Goal: Communication & Community: Answer question/provide support

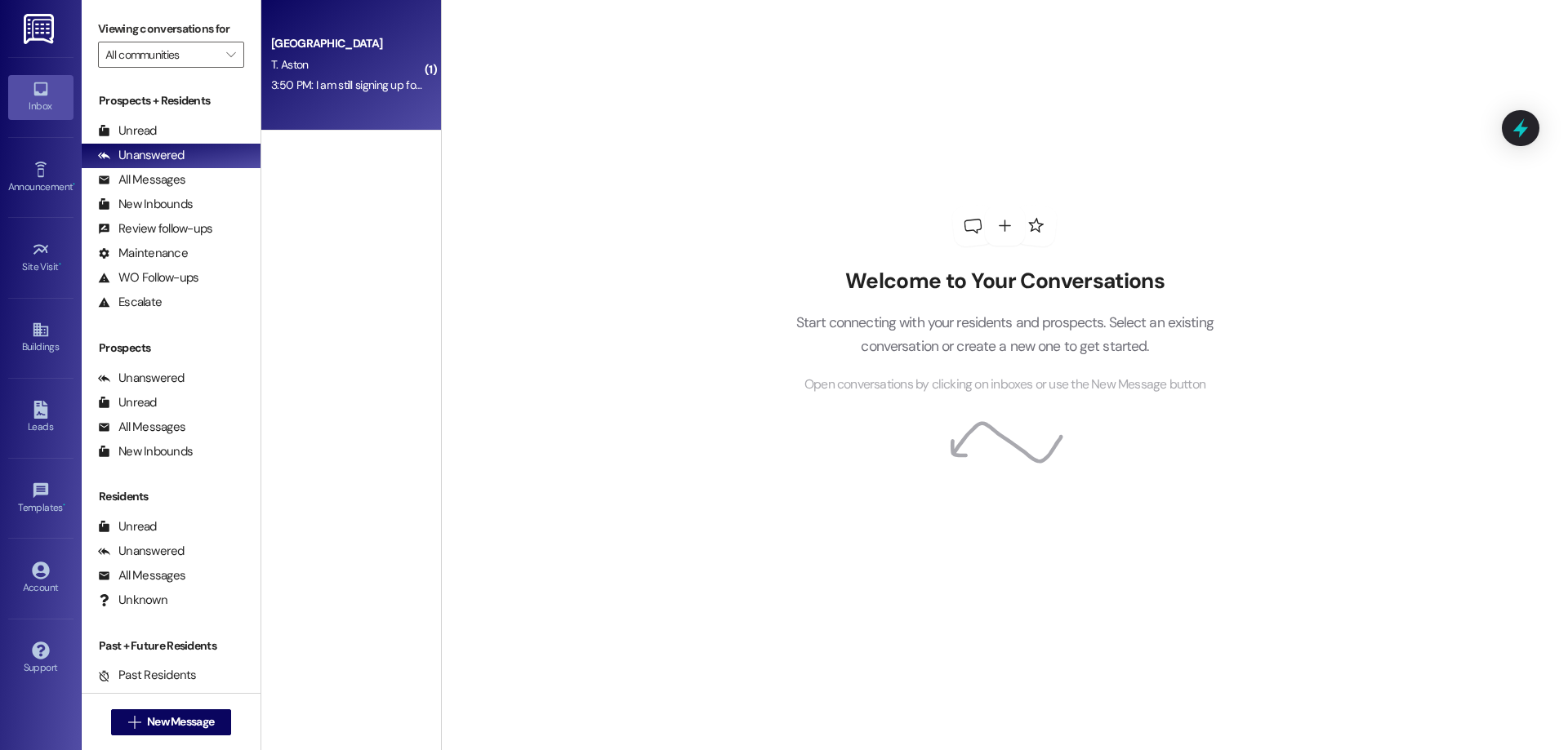
click at [379, 63] on div "T. Aston" at bounding box center [346, 65] width 154 height 20
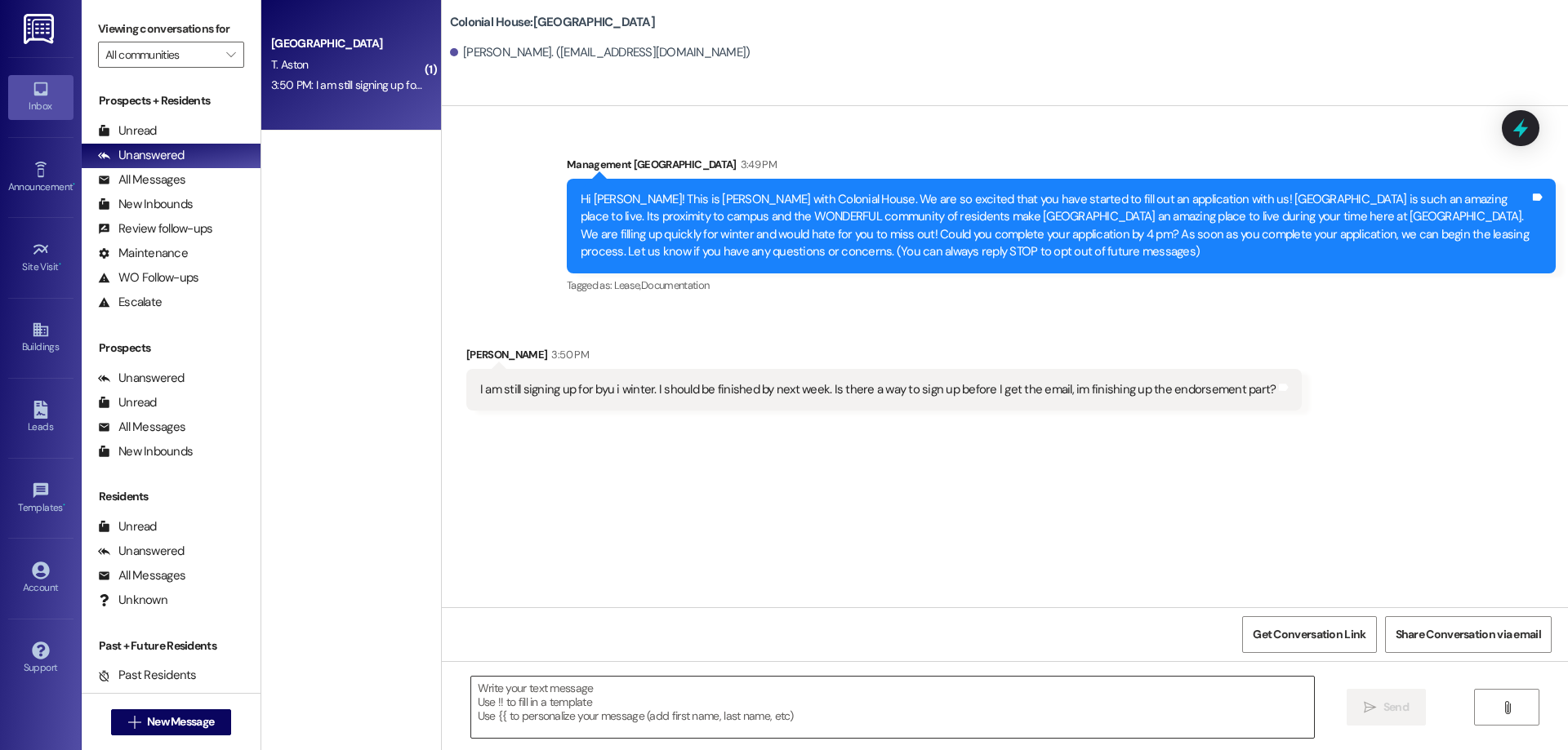
click at [1069, 706] on textarea at bounding box center [893, 708] width 843 height 61
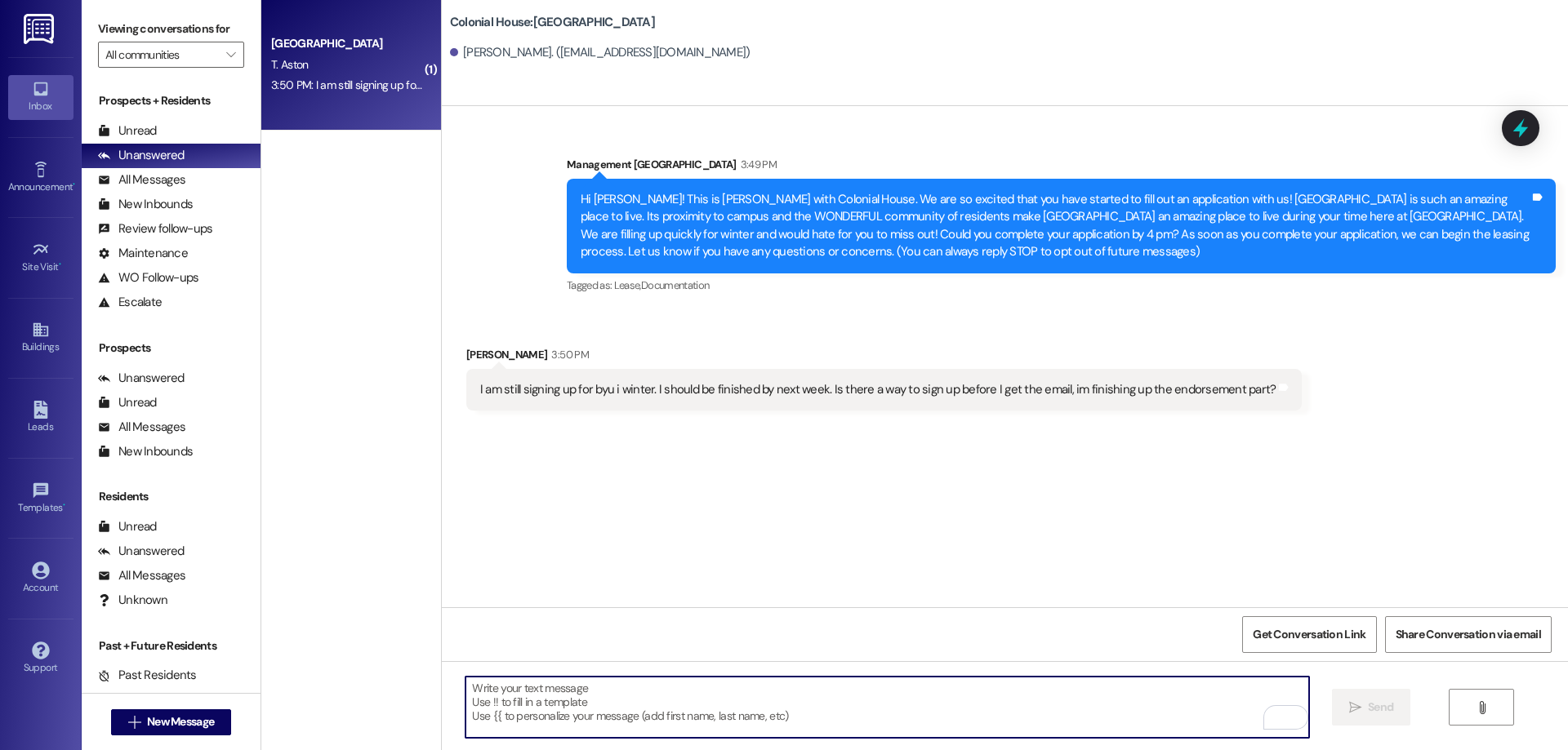
type textarea "n"
click at [477, 683] on textarea "Un fortuanley we are" at bounding box center [887, 708] width 843 height 61
click at [599, 698] on textarea "Unfortuanley we are" at bounding box center [887, 708] width 843 height 61
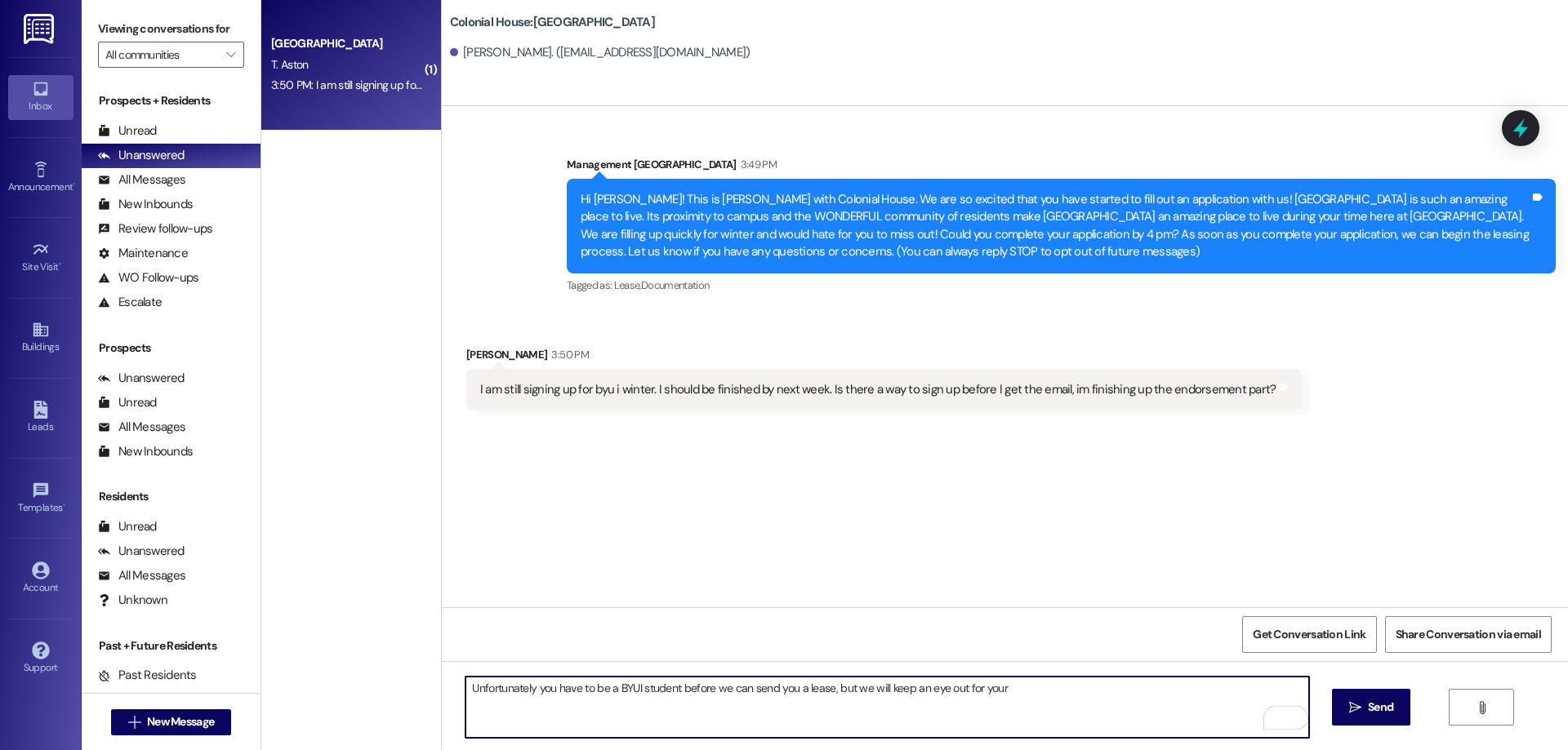
click at [532, 694] on textarea "Unfortunately you have to be a BYUI student before we can send you a lease, but…" at bounding box center [887, 708] width 843 height 61
click at [1155, 714] on textarea "Unfortunately you have to be a BYUI student before we can send you a lease, but…" at bounding box center [887, 708] width 843 height 61
type textarea "Unfortunately, you have to be a BYUI student before we can send you a lease, bu…"
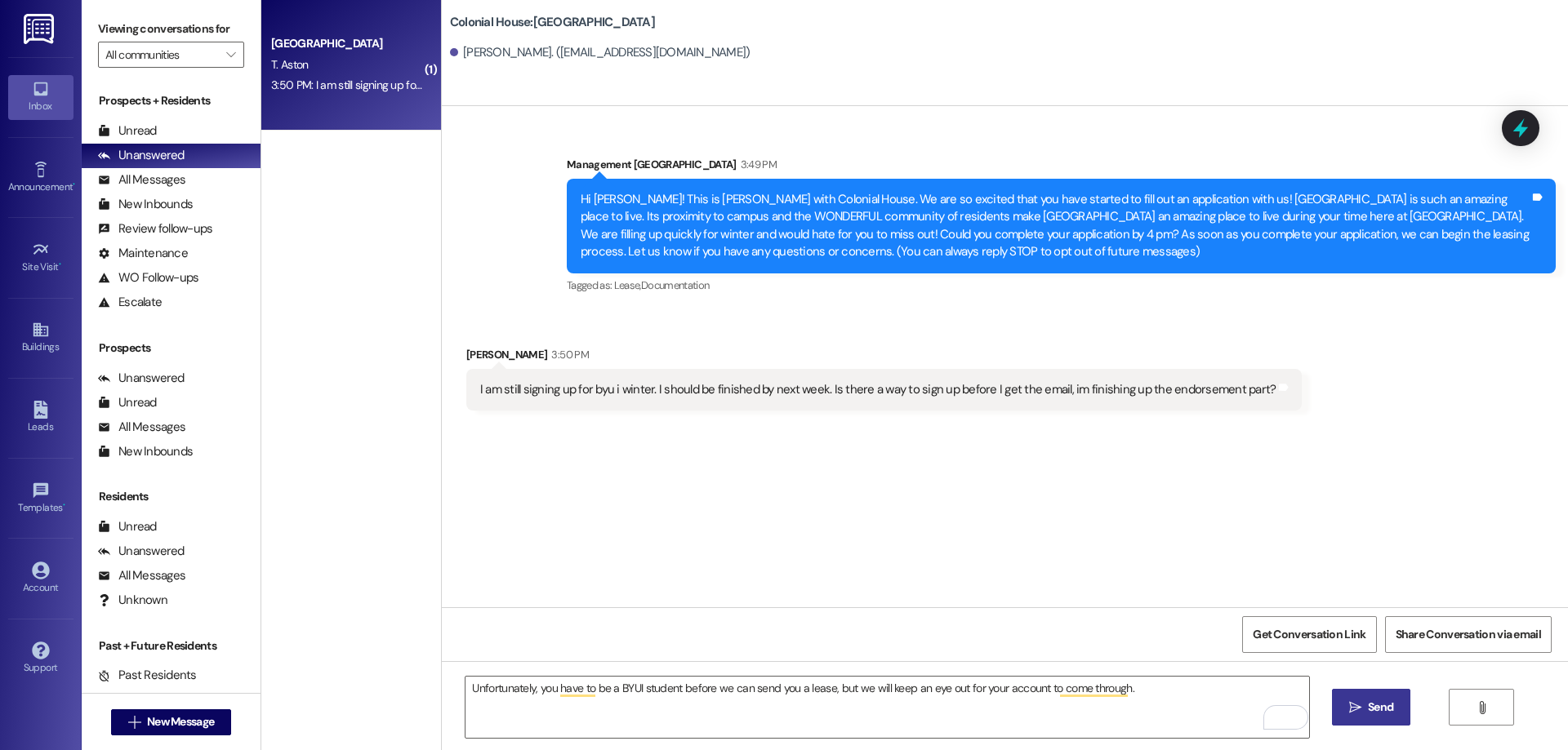
click at [1368, 702] on span "Send" at bounding box center [1380, 708] width 25 height 18
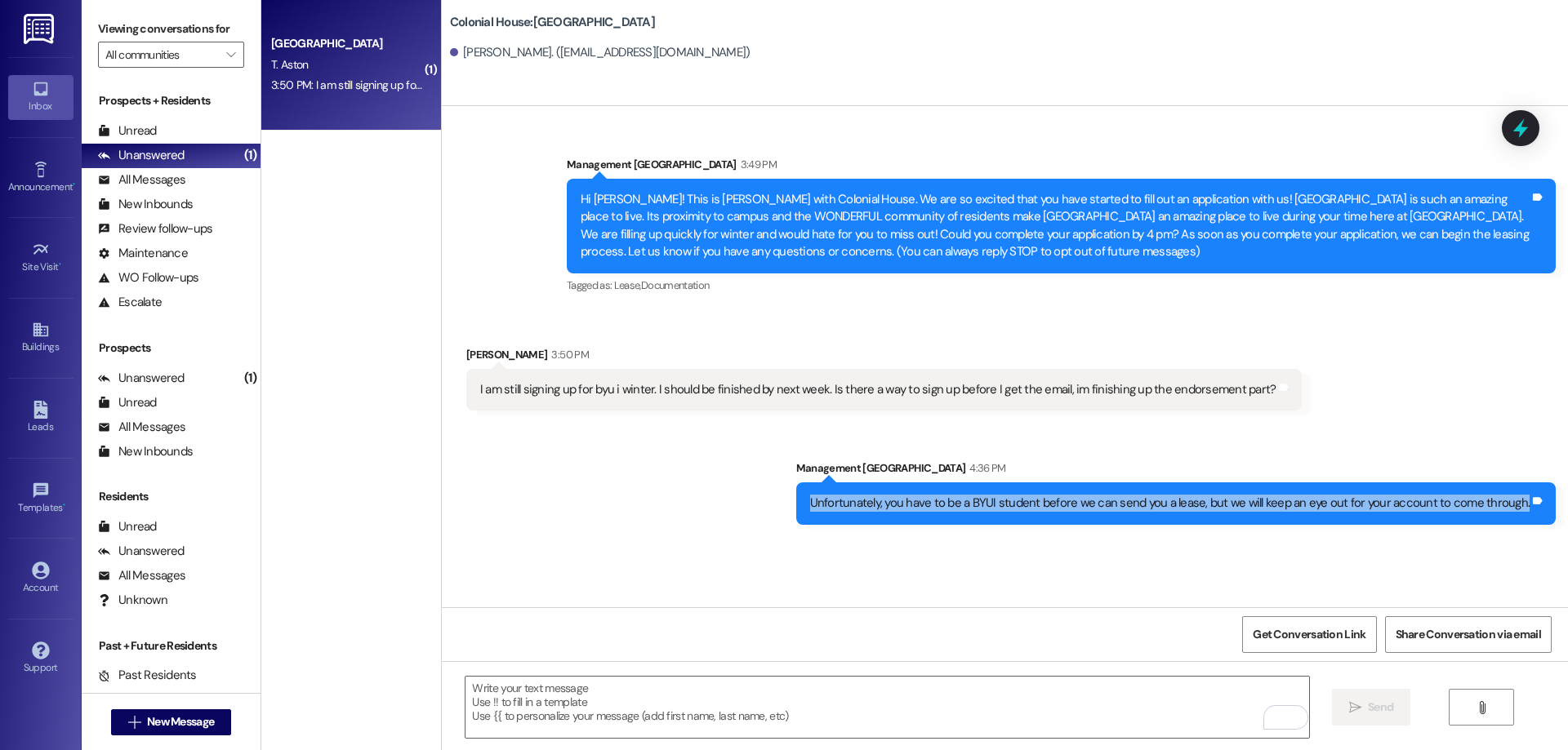
drag, startPoint x: 820, startPoint y: 502, endPoint x: 1546, endPoint y: 492, distance: 726.1
click at [1546, 492] on div "Unfortunately, you have to be a BYUI student before we can send you a lease, bu…" at bounding box center [1176, 502] width 760 height 42
copy div "Unfortunately, you have to be a BYUI student before we can send you a lease, bu…"
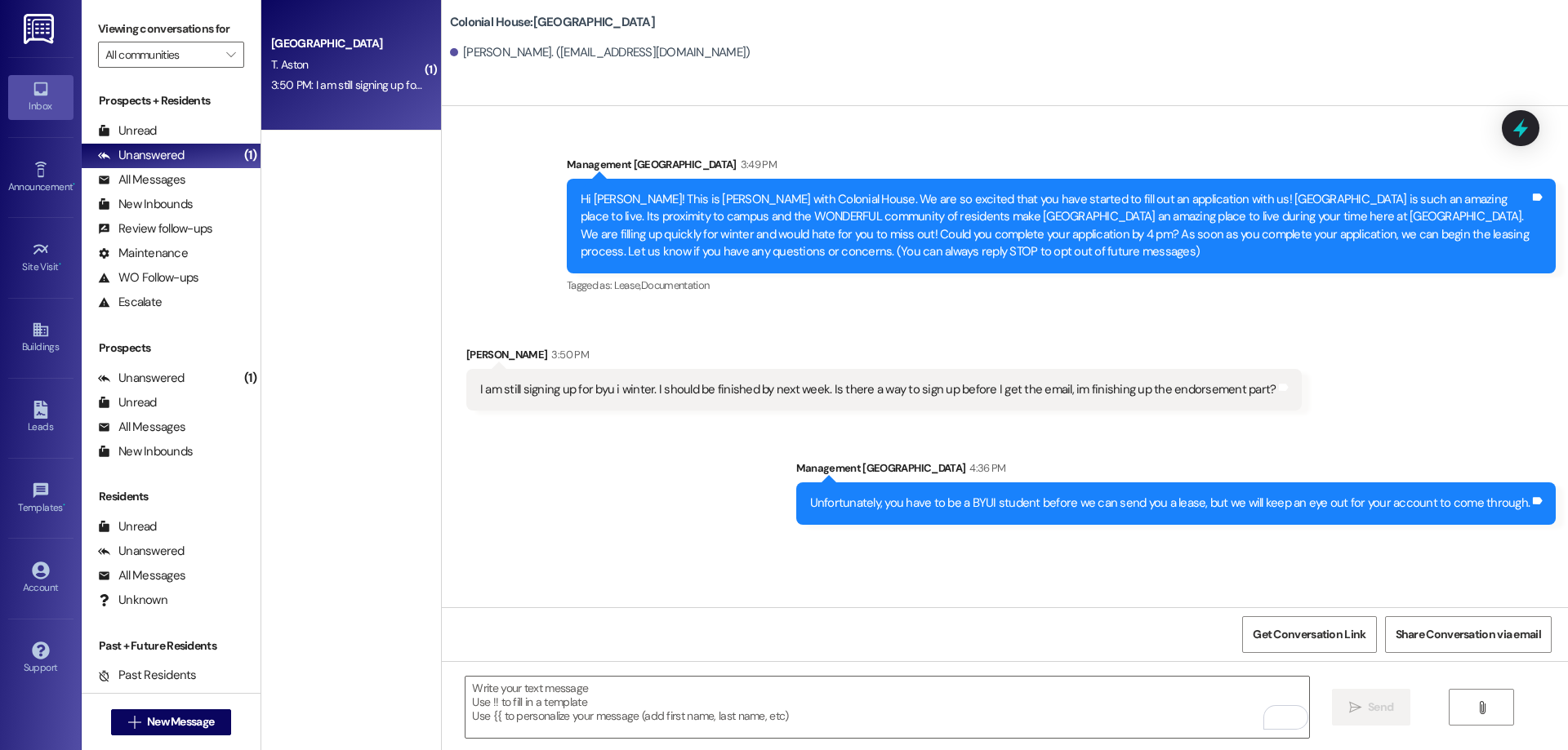
drag, startPoint x: 1400, startPoint y: 317, endPoint x: 1402, endPoint y: 327, distance: 10.2
click at [1402, 327] on div "Received via SMS Tai Aston 3:50 PM I am still signing up for byu i winter. I sh…" at bounding box center [1004, 366] width 1126 height 114
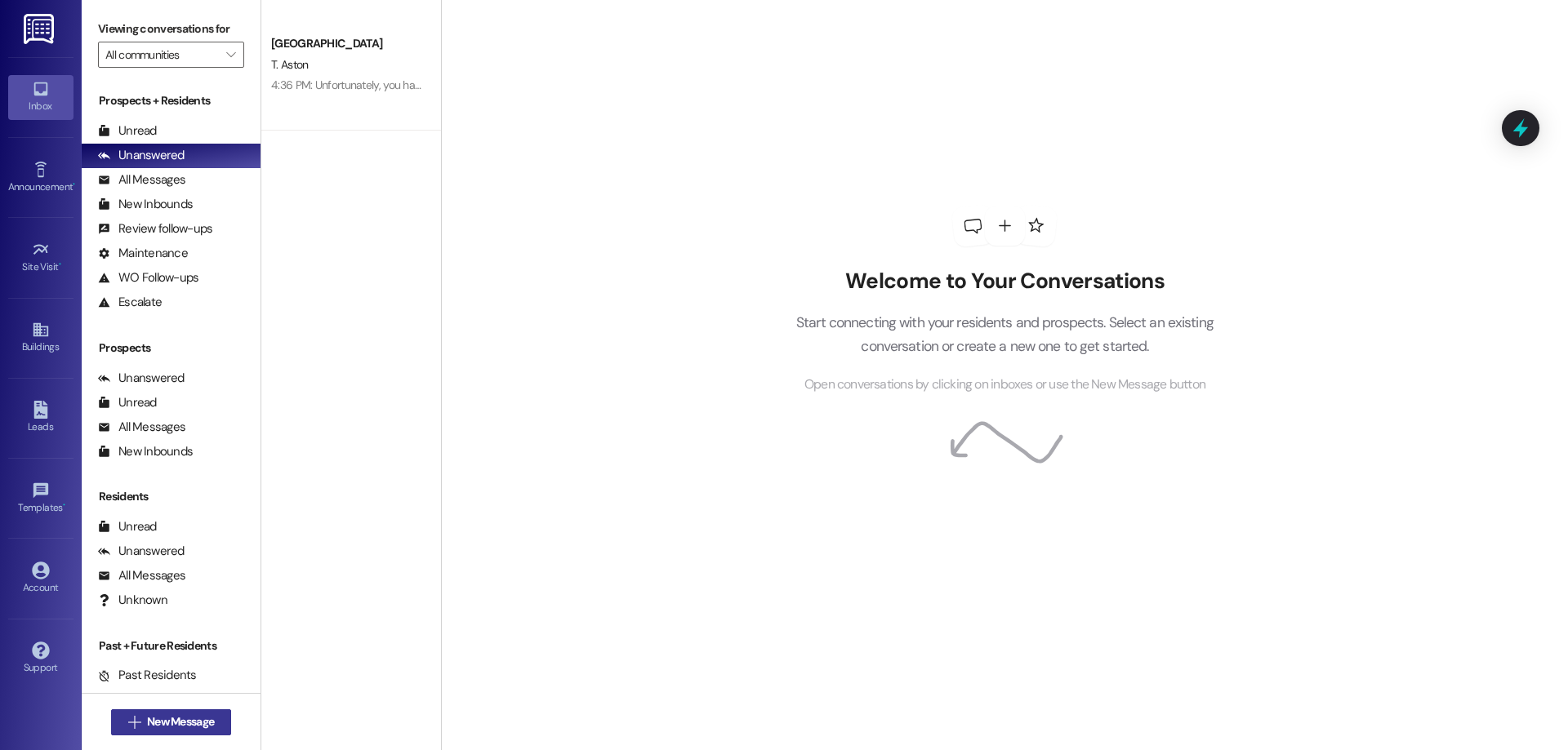
click at [143, 712] on button " New Message" at bounding box center [171, 722] width 121 height 26
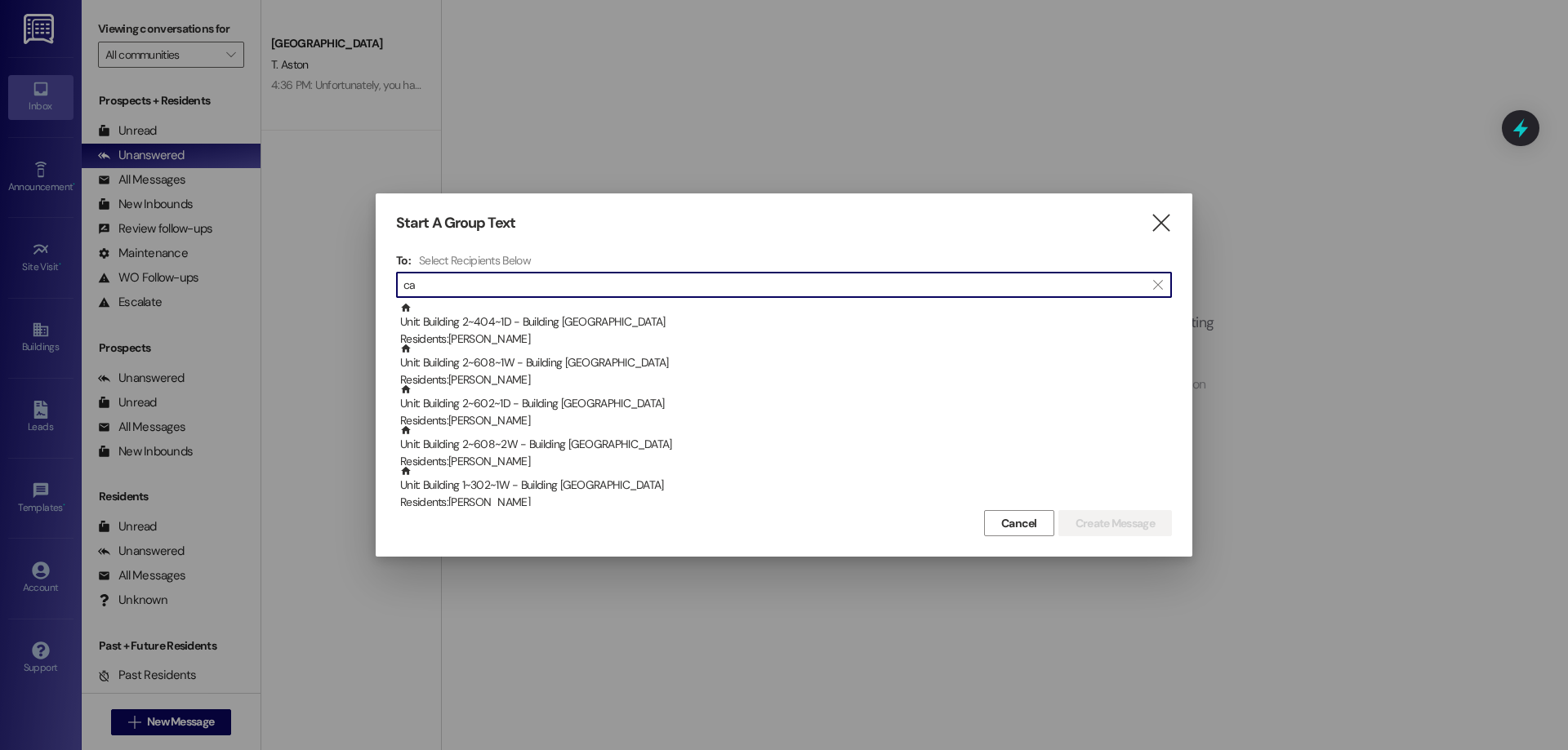
type input "c"
click at [1162, 222] on icon "" at bounding box center [1161, 224] width 22 height 18
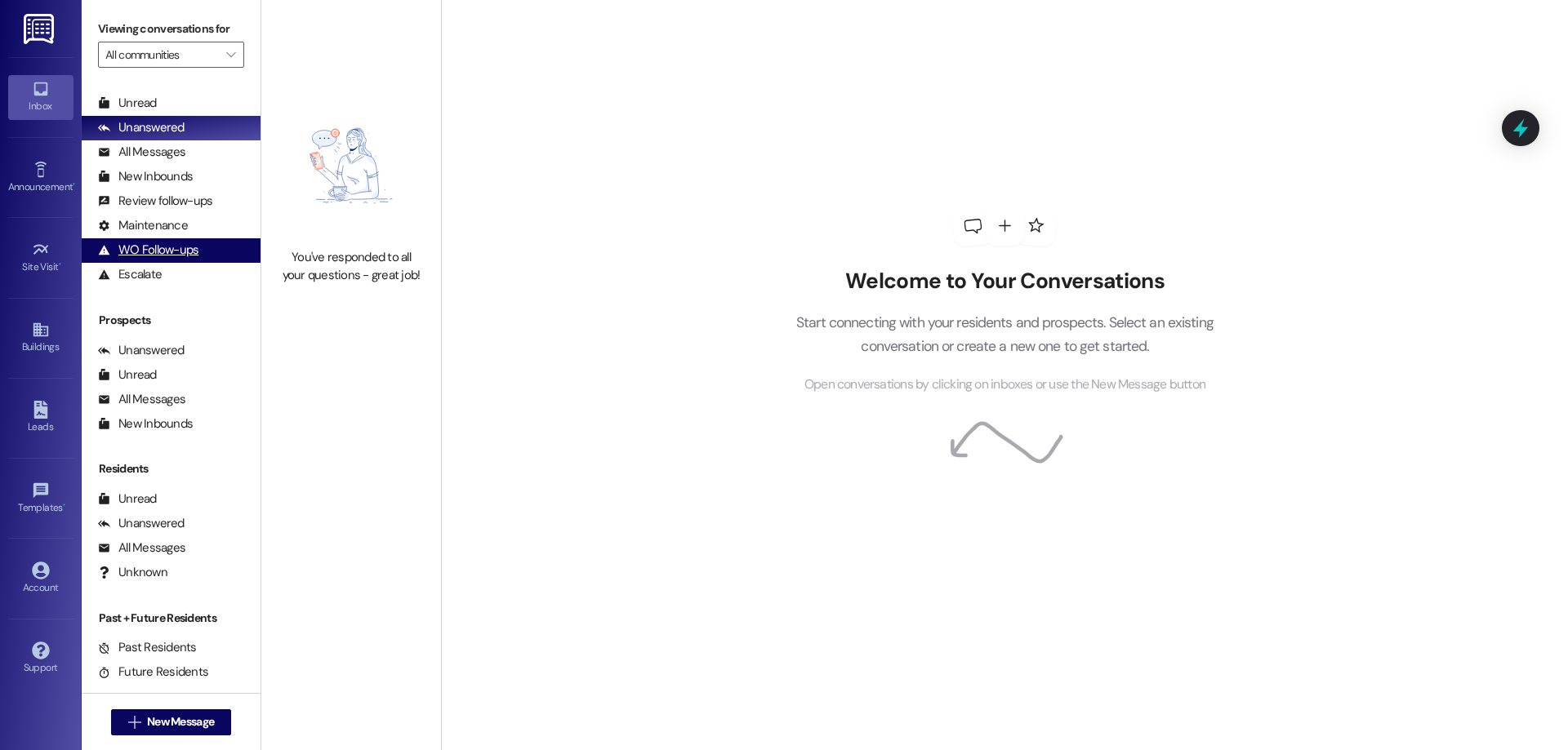
scroll to position [53, 0]
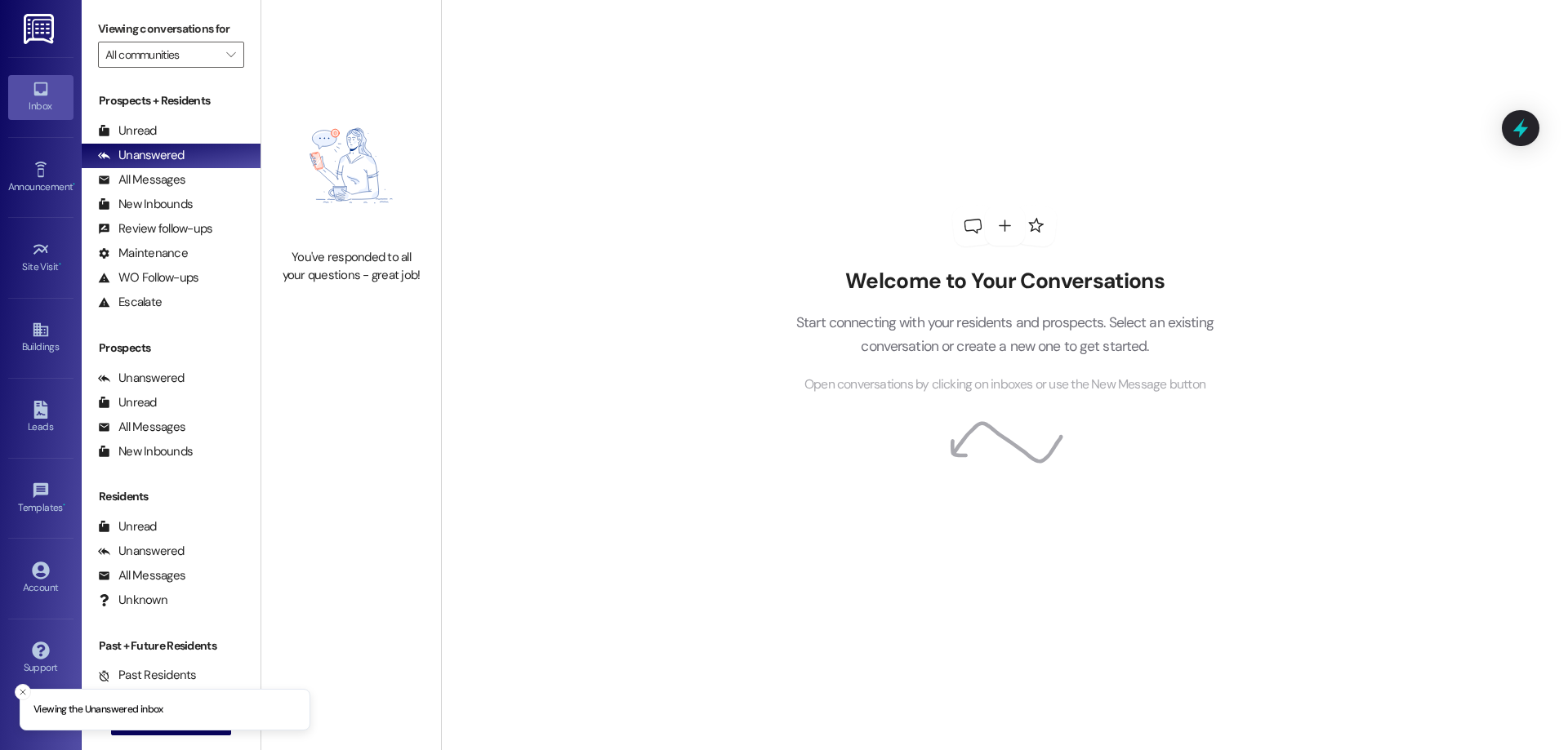
click at [203, 730] on li "Viewing the Unanswered inbox" at bounding box center [164, 710] width 291 height 42
click at [208, 715] on span "New Message" at bounding box center [180, 722] width 67 height 18
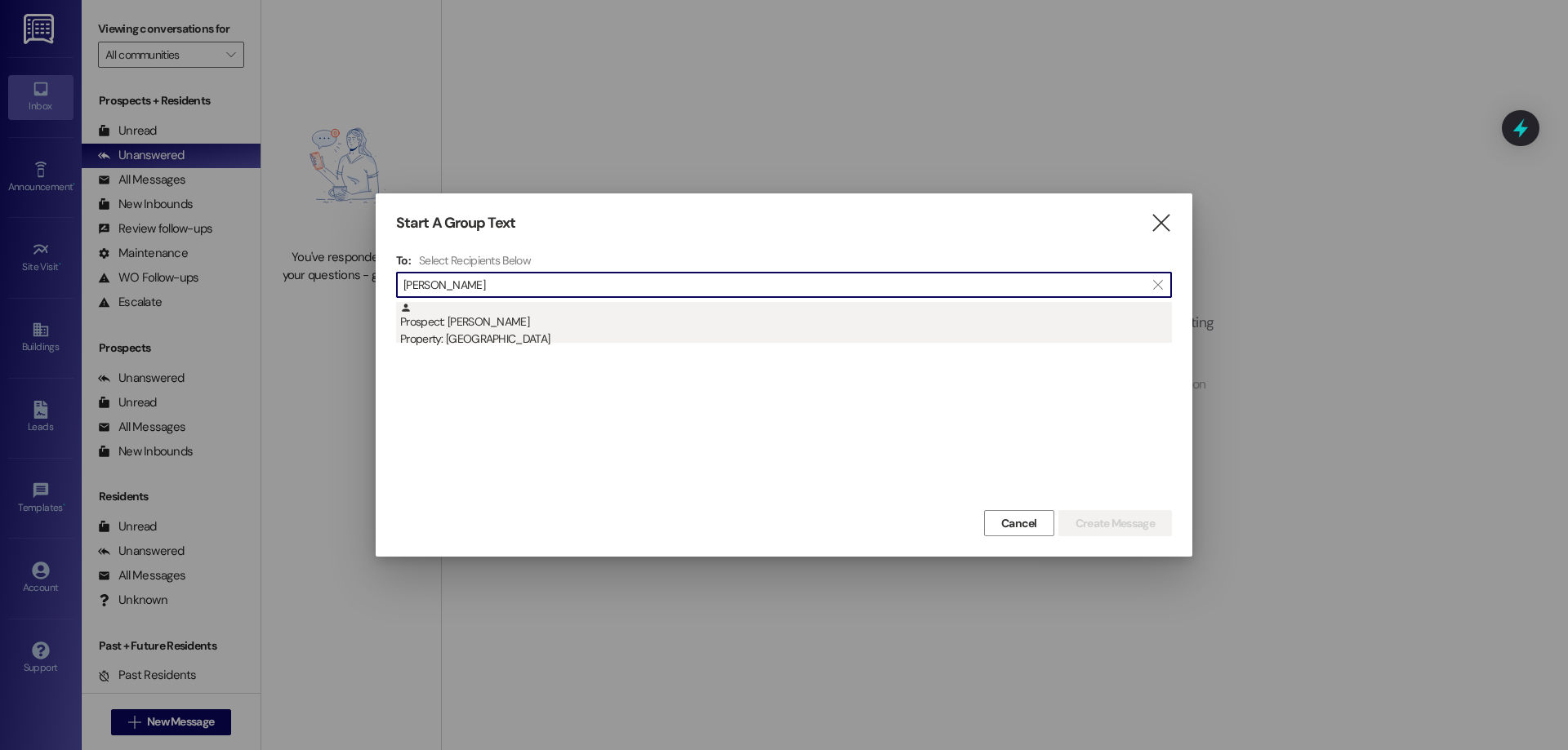
type input "[PERSON_NAME]"
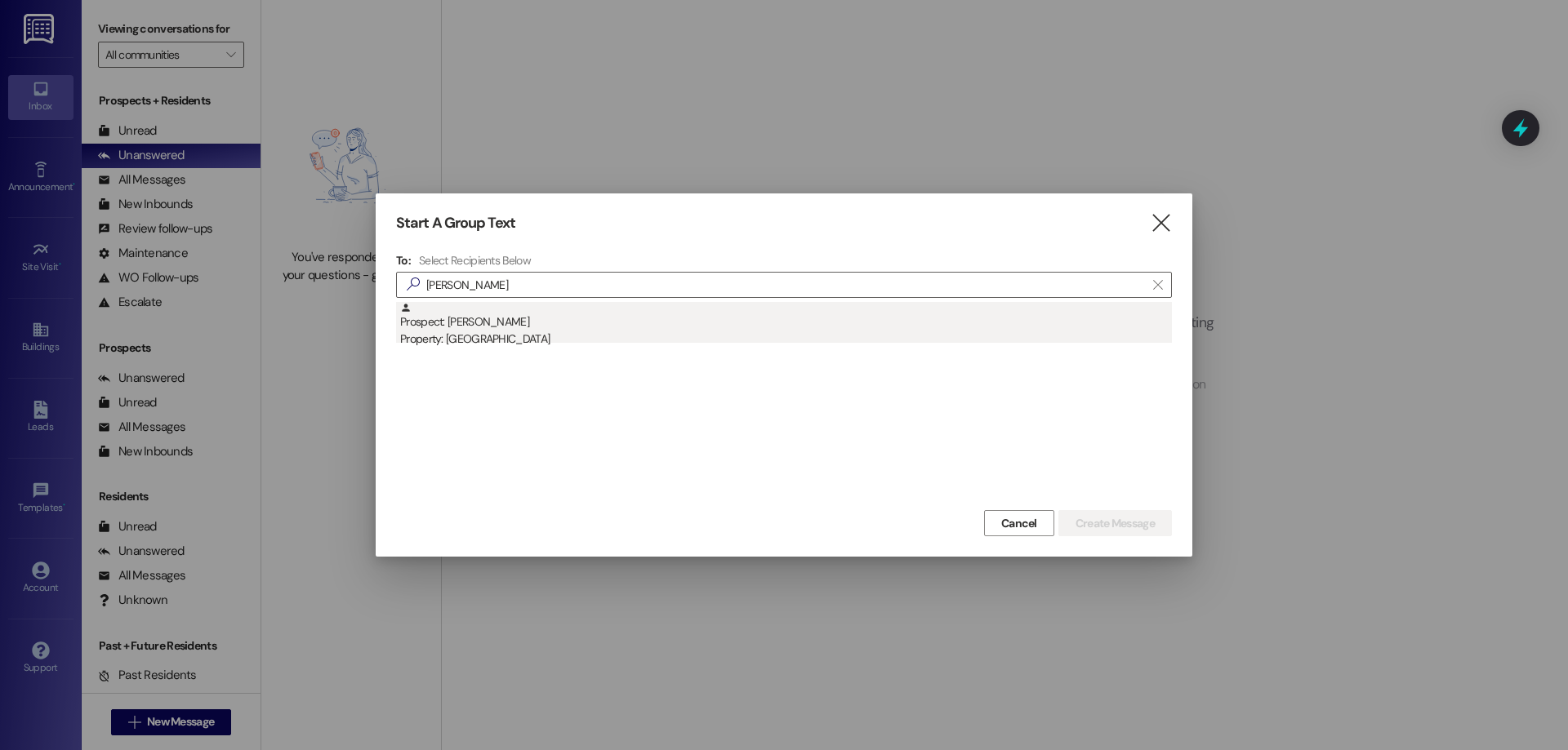
click at [533, 341] on div "Property: [GEOGRAPHIC_DATA]" at bounding box center [785, 339] width 772 height 18
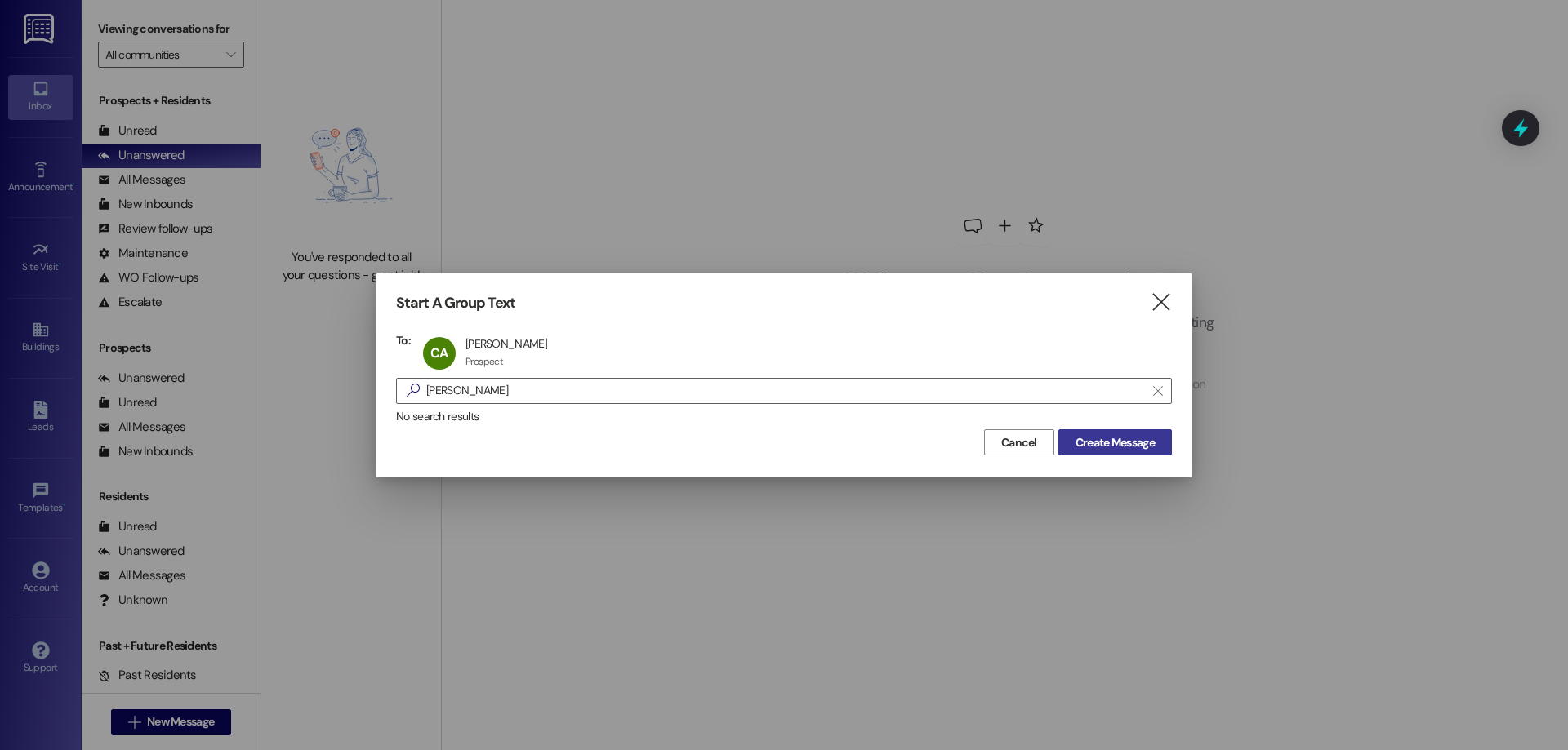
click at [1102, 441] on span "Create Message" at bounding box center [1115, 442] width 79 height 18
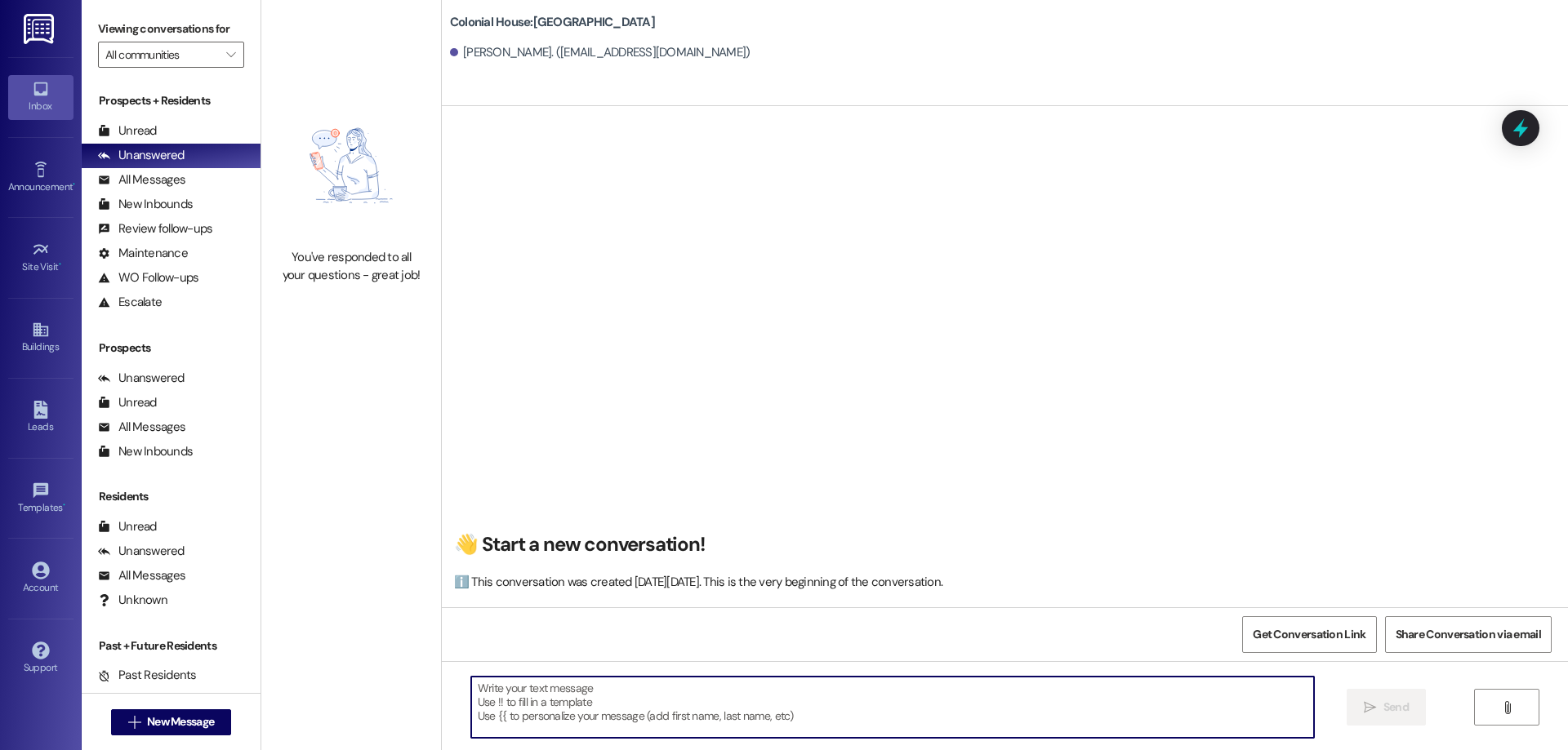
click at [726, 730] on textarea at bounding box center [893, 708] width 843 height 61
paste textarea "Hi ____ ! This is [PERSON_NAME] with Colonial House. We are so excited that you…"
type textarea "Hi ____ ! This is [PERSON_NAME] with Colonial House. We are so excited that you…"
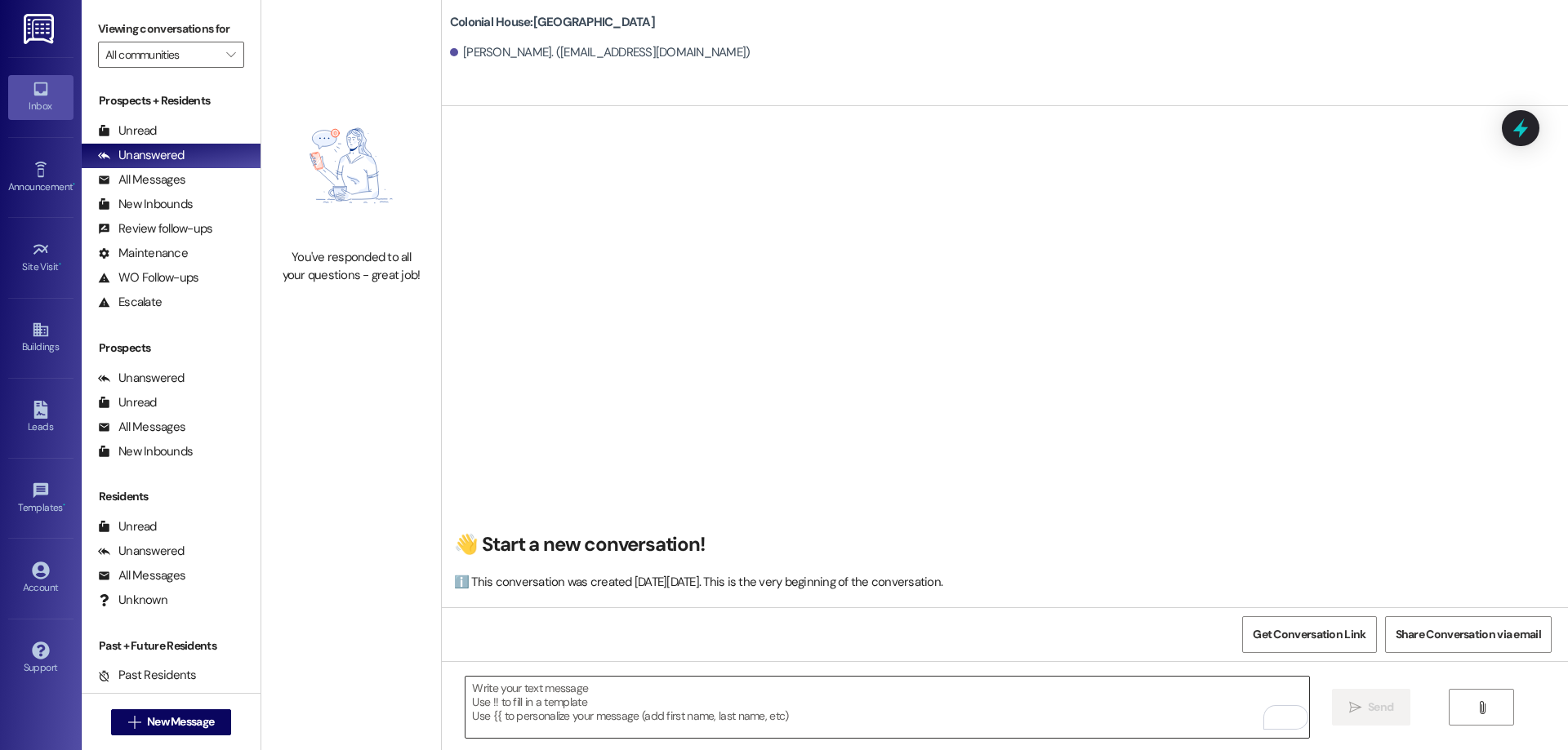
click at [602, 692] on textarea "To enrich screen reader interactions, please activate Accessibility in Grammarl…" at bounding box center [887, 708] width 843 height 61
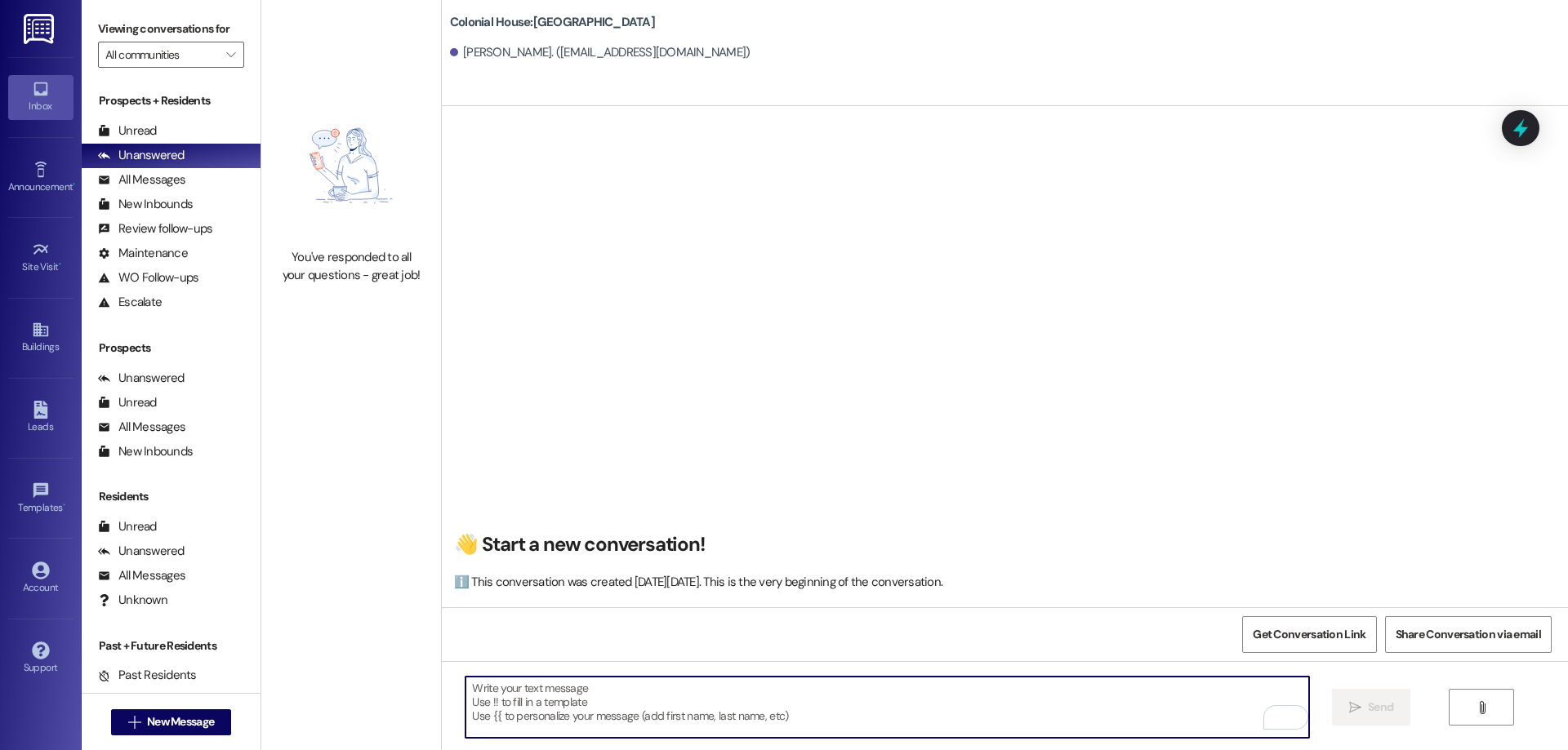
paste textarea "Hi [PERSON_NAME]! This is [PERSON_NAME] with Colonial House. We are so excited …"
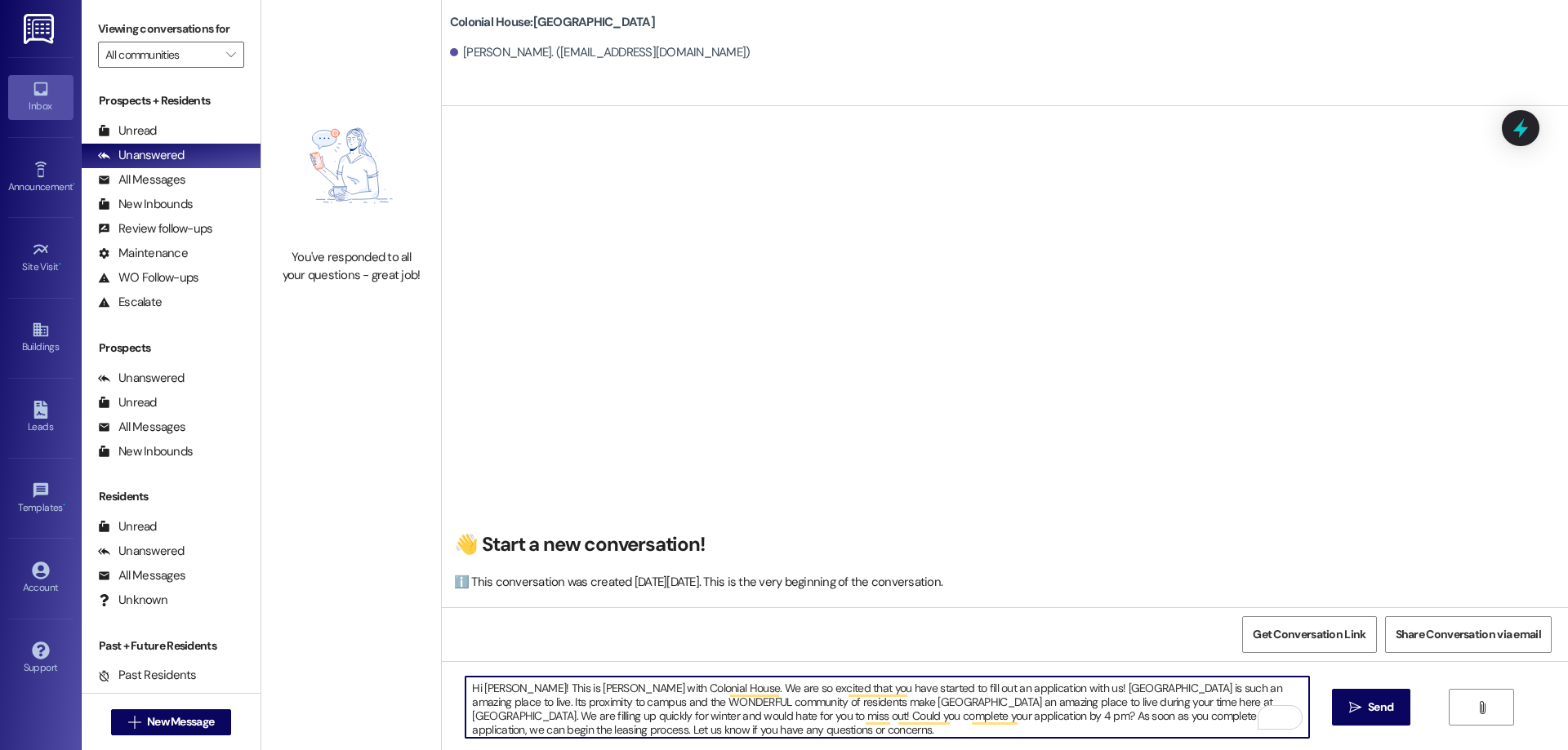
click at [495, 687] on textarea "Hi [PERSON_NAME]! This is [PERSON_NAME] with Colonial House. We are so excited …" at bounding box center [887, 708] width 843 height 61
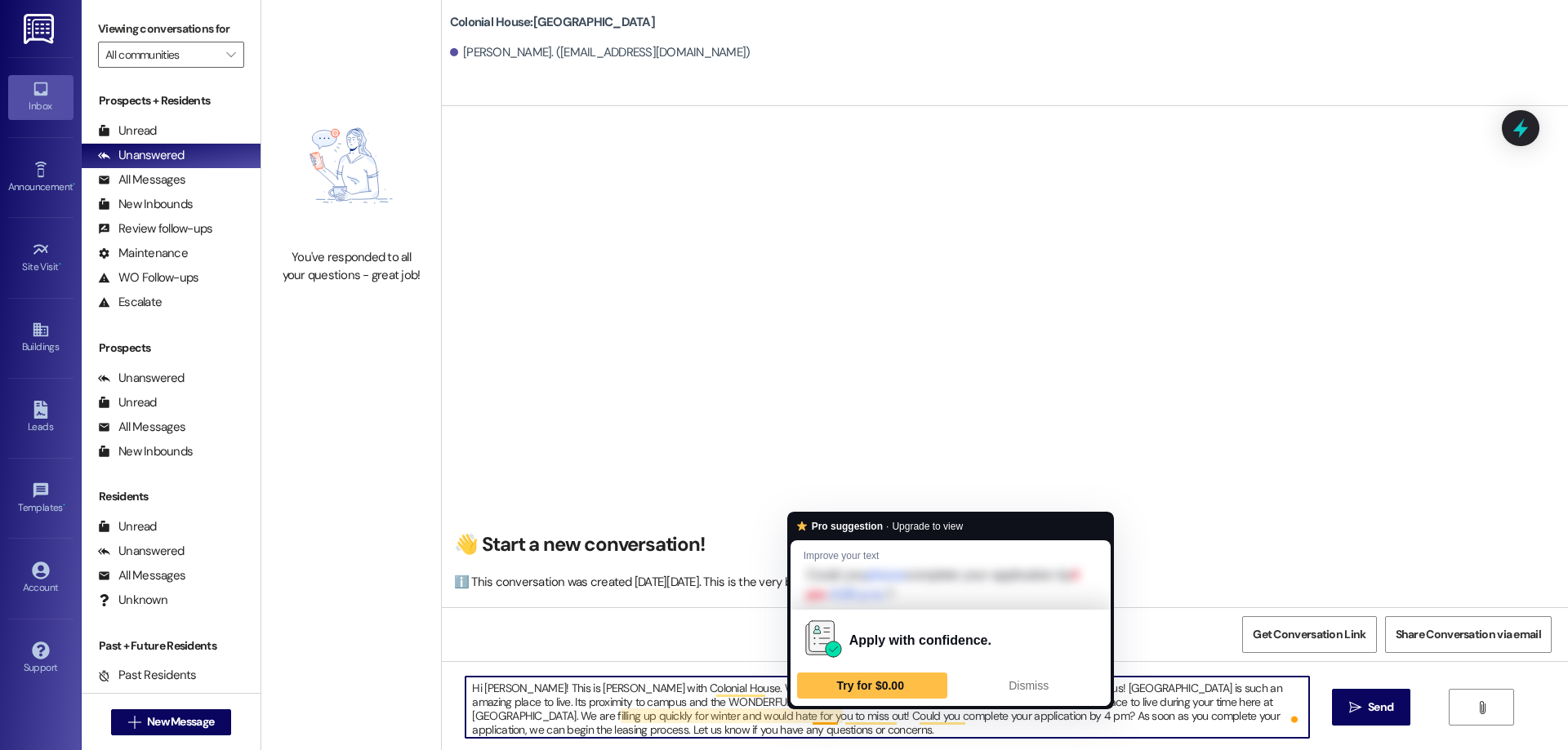
click at [807, 716] on textarea "Hi [PERSON_NAME]! This is [PERSON_NAME] with Colonial House. We are so excited …" at bounding box center [887, 708] width 843 height 61
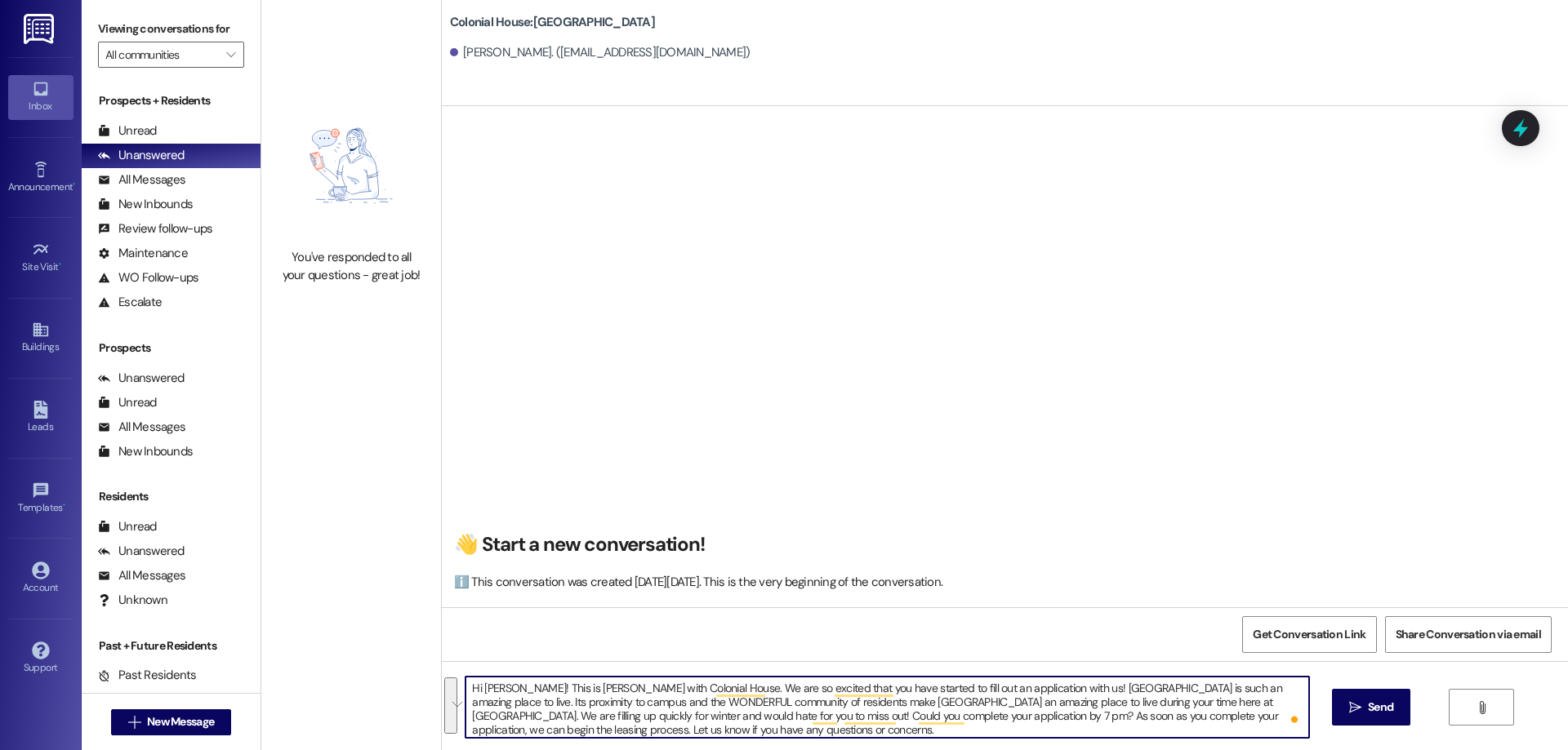
drag, startPoint x: 628, startPoint y: 726, endPoint x: 449, endPoint y: 657, distance: 191.8
click at [449, 657] on div "👋 Start a new conversation! ℹ️ This conversation was created [DATE][DATE]. This…" at bounding box center [1004, 481] width 1126 height 750
type textarea "Hi [PERSON_NAME]! This is [PERSON_NAME] with Colonial House. We are so excited …"
click at [1343, 715] on button " Send" at bounding box center [1372, 708] width 79 height 37
